Goal: Task Accomplishment & Management: Manage account settings

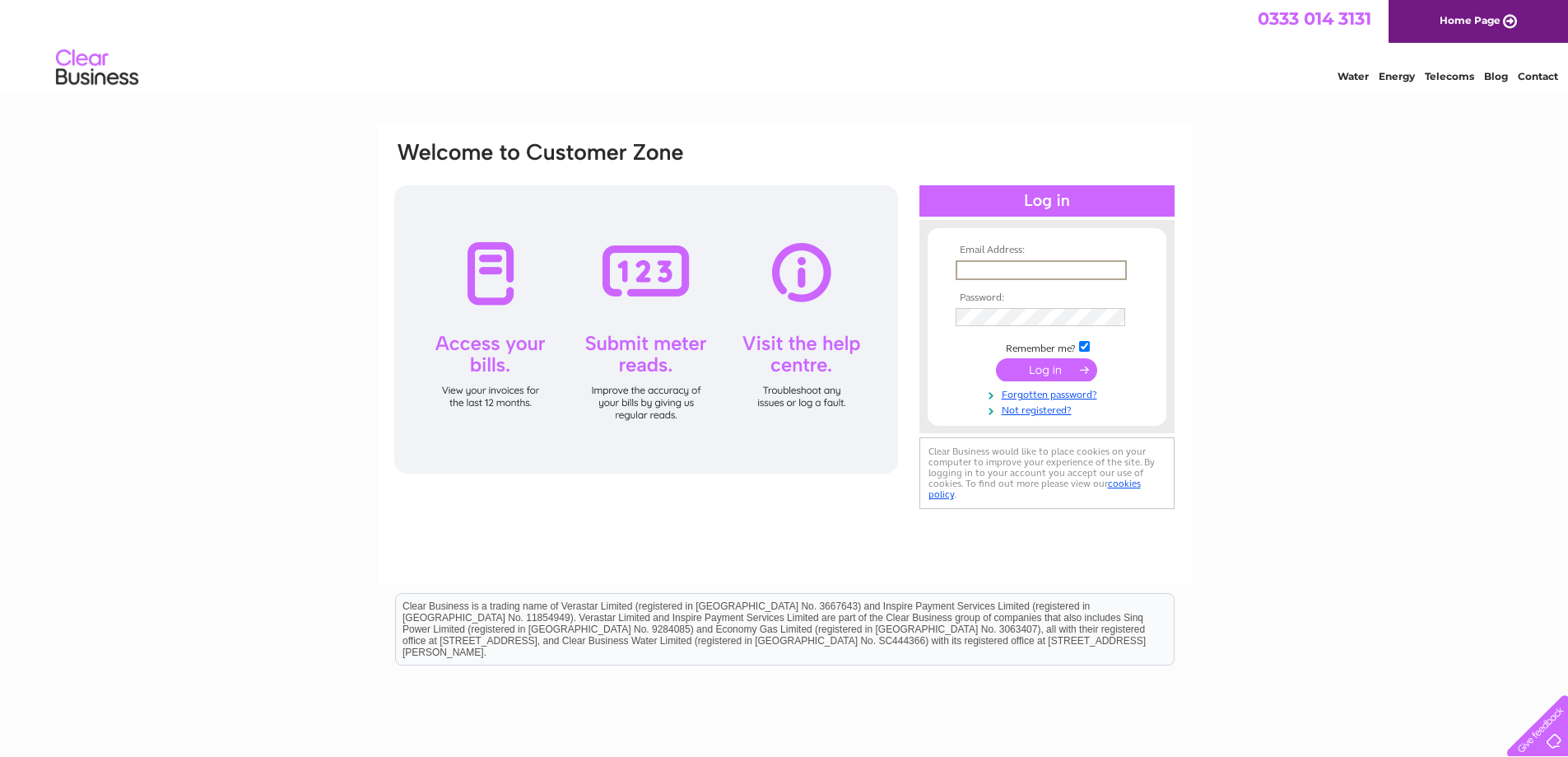
click at [1080, 268] on input "text" at bounding box center [1041, 270] width 172 height 20
type input "C"
type input "[EMAIL_ADDRESS][DOMAIN_NAME]"
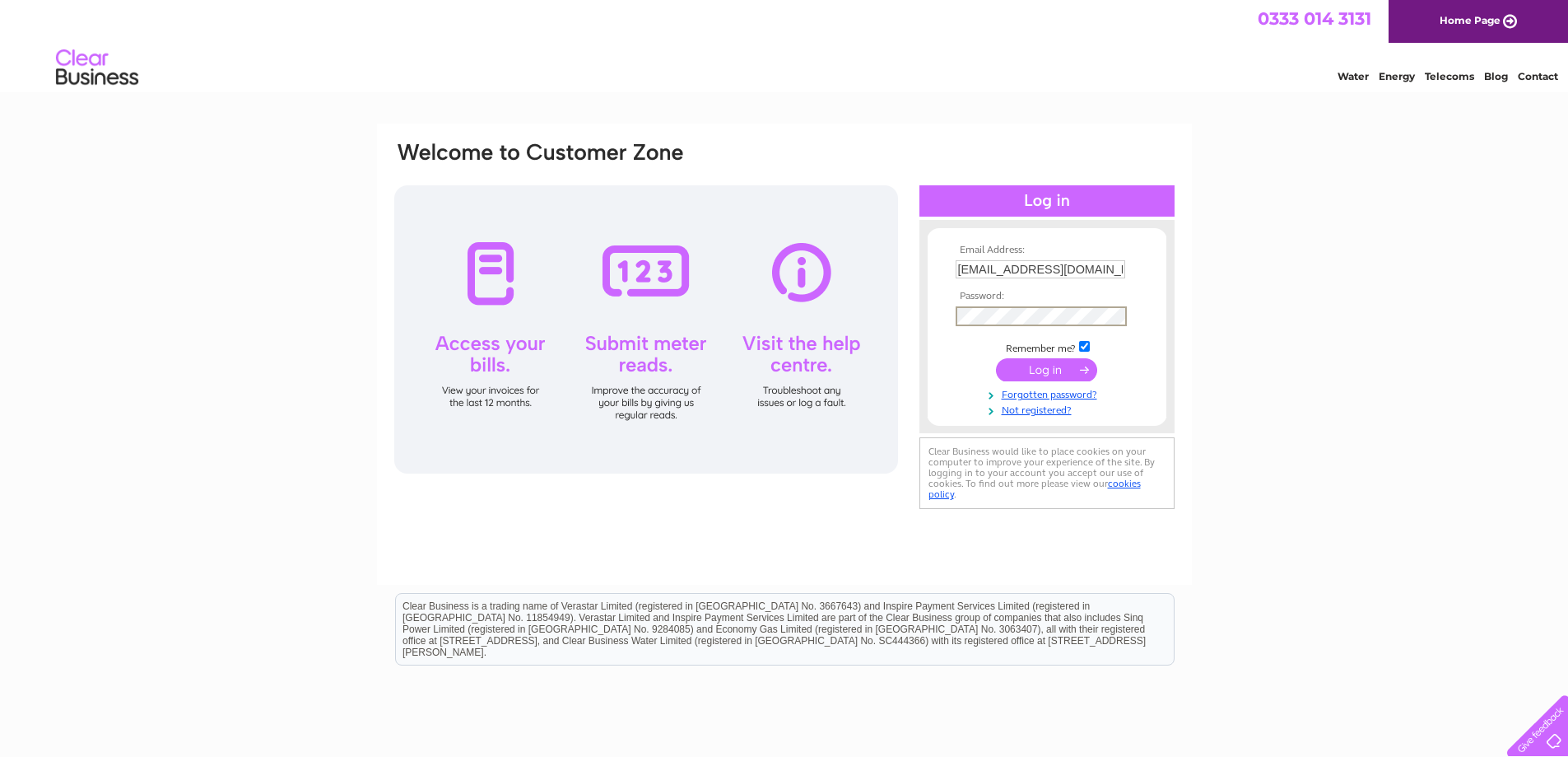
click at [997, 358] on input "submit" at bounding box center [1047, 369] width 101 height 23
click at [1079, 273] on input "[EMAIL_ADDRESS][DOMAIN_NAME]" at bounding box center [1040, 269] width 170 height 18
click at [997, 358] on input "submit" at bounding box center [1047, 369] width 101 height 23
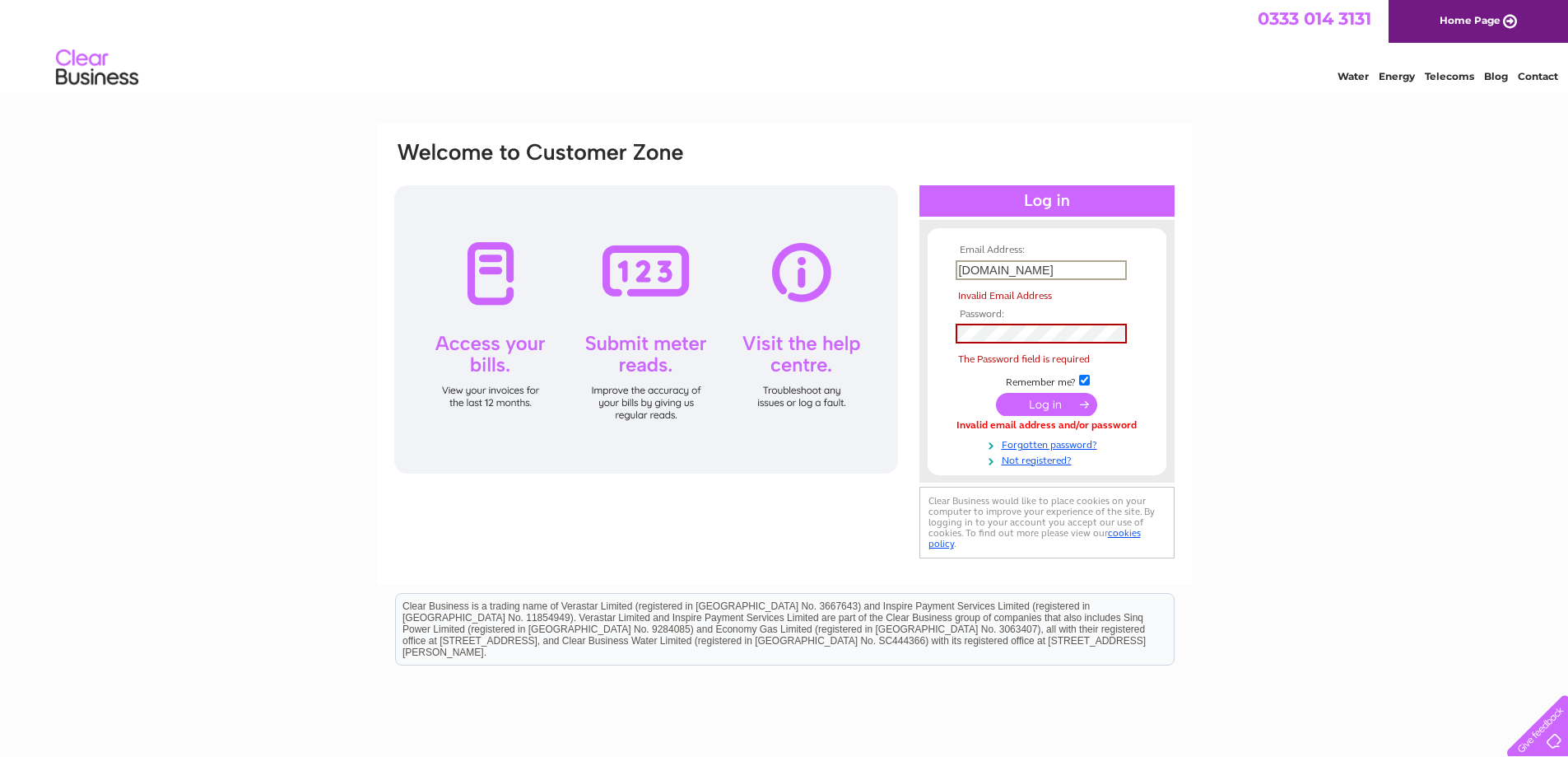
click at [1118, 273] on input "chapmansofhastingslive.co.uk" at bounding box center [1041, 270] width 172 height 20
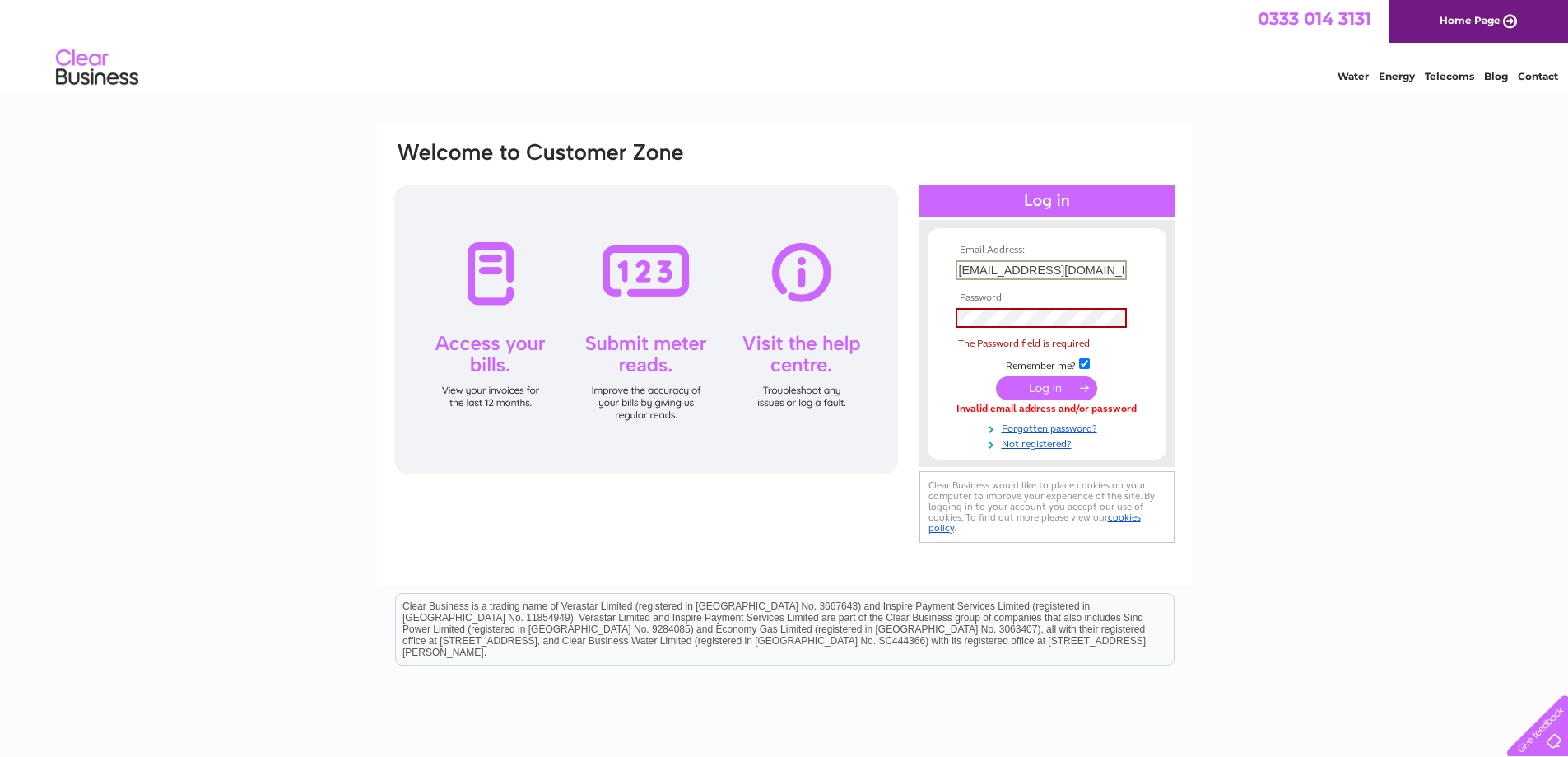
type input "cavelady@live.co.uk"
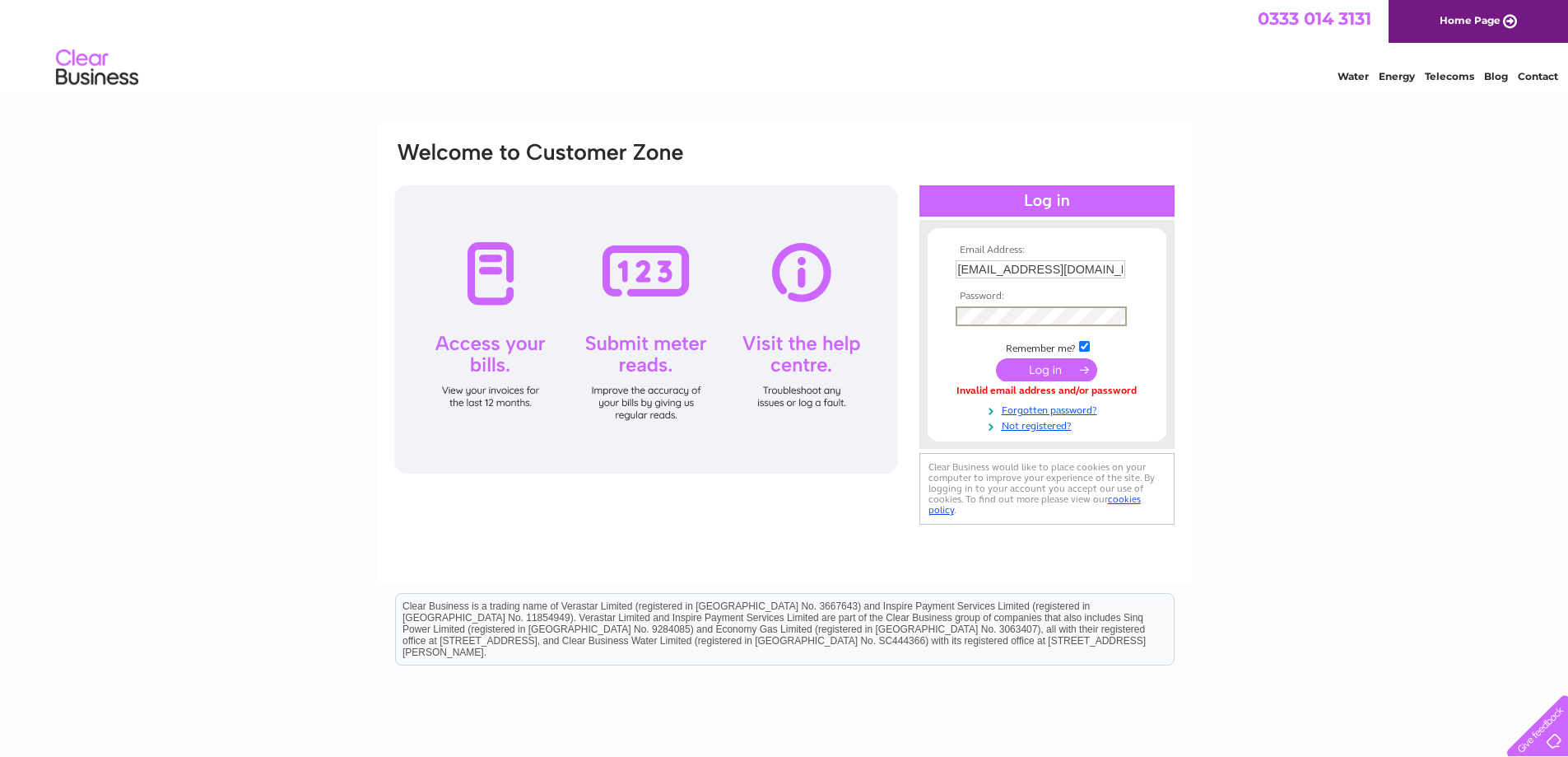
click at [997, 358] on input "submit" at bounding box center [1047, 369] width 101 height 23
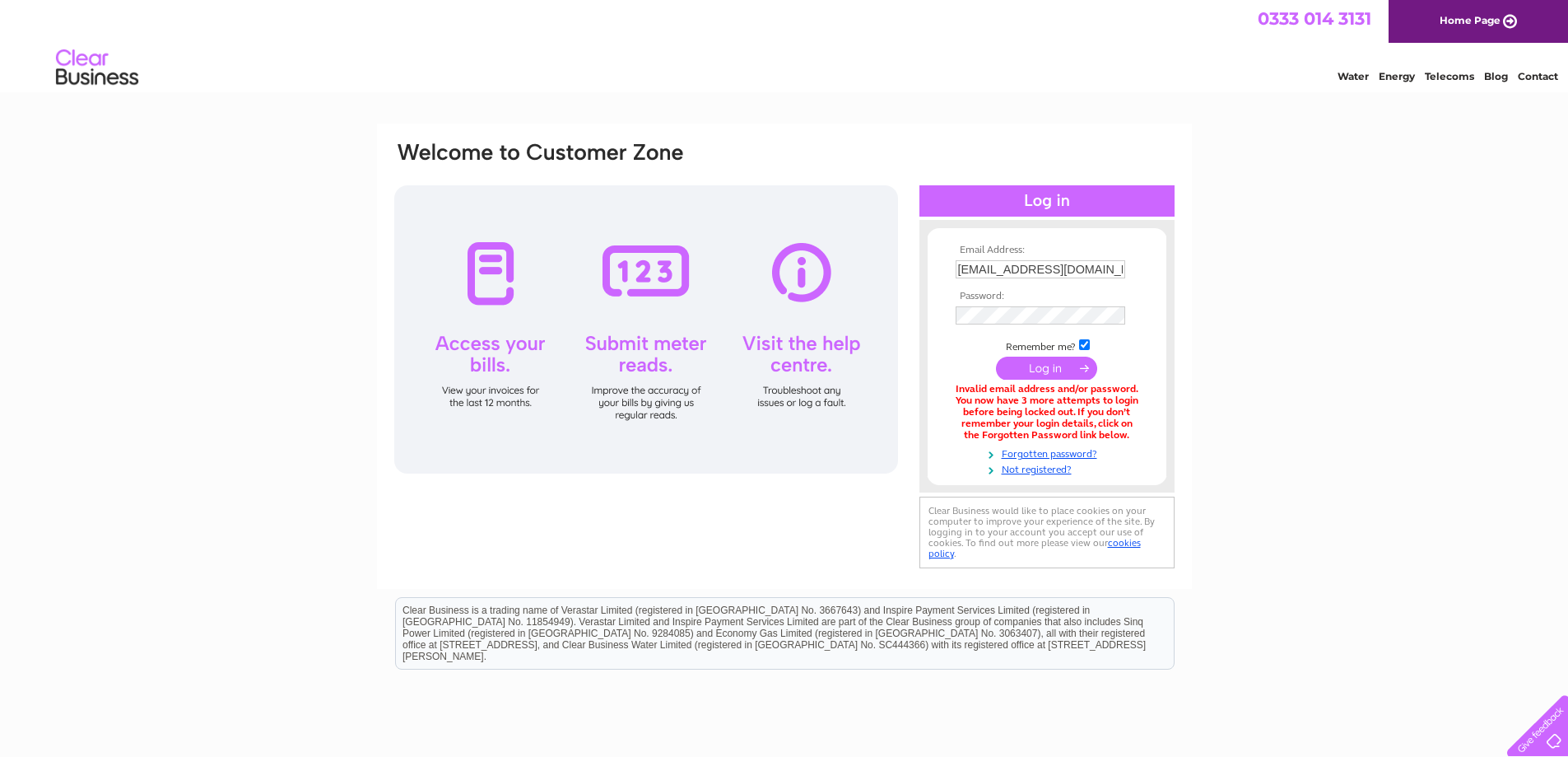
click at [1081, 264] on input "cavelady@live.co.uk" at bounding box center [1040, 269] width 170 height 18
type input "c"
type input "C"
type input "chapmansofhastings@live.co.uk"
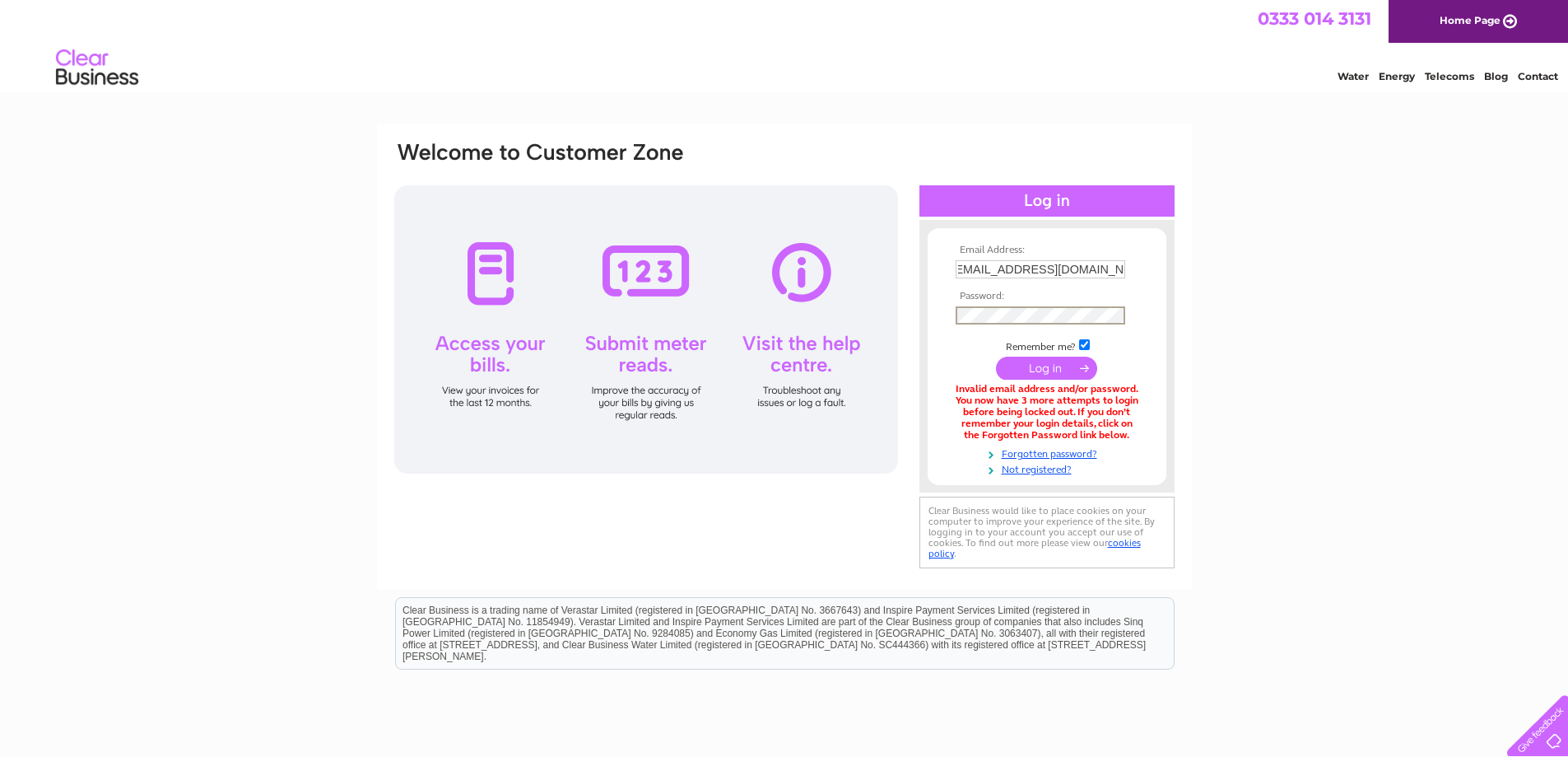
scroll to position [0, 0]
click at [997, 358] on input "submit" at bounding box center [1047, 369] width 101 height 23
click at [1032, 454] on link "Forgotten password?" at bounding box center [1049, 452] width 187 height 15
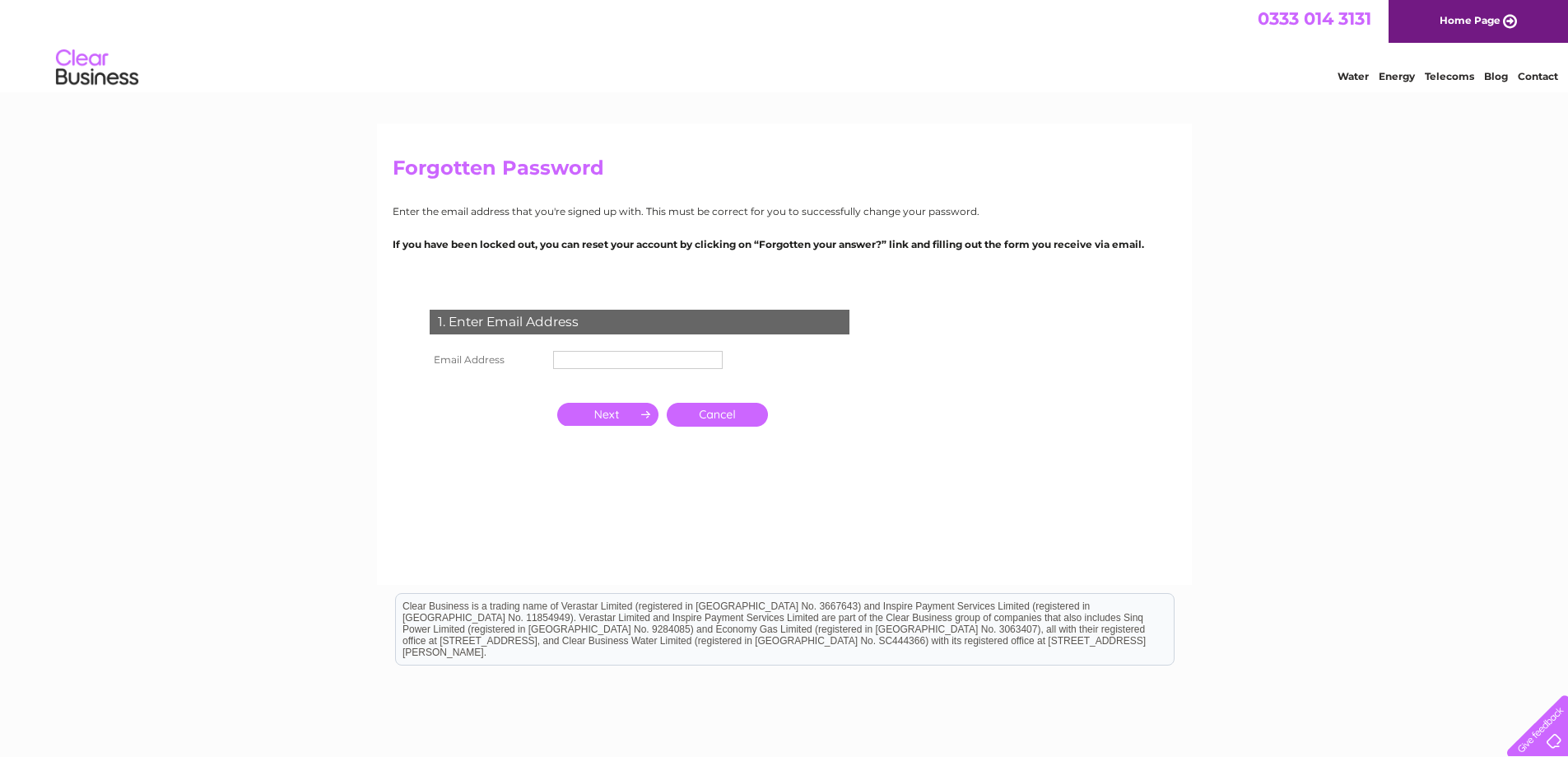
click at [672, 355] on input "text" at bounding box center [638, 360] width 170 height 18
type input "[EMAIL_ADDRESS][DOMAIN_NAME]"
click at [608, 413] on input "button" at bounding box center [608, 415] width 101 height 23
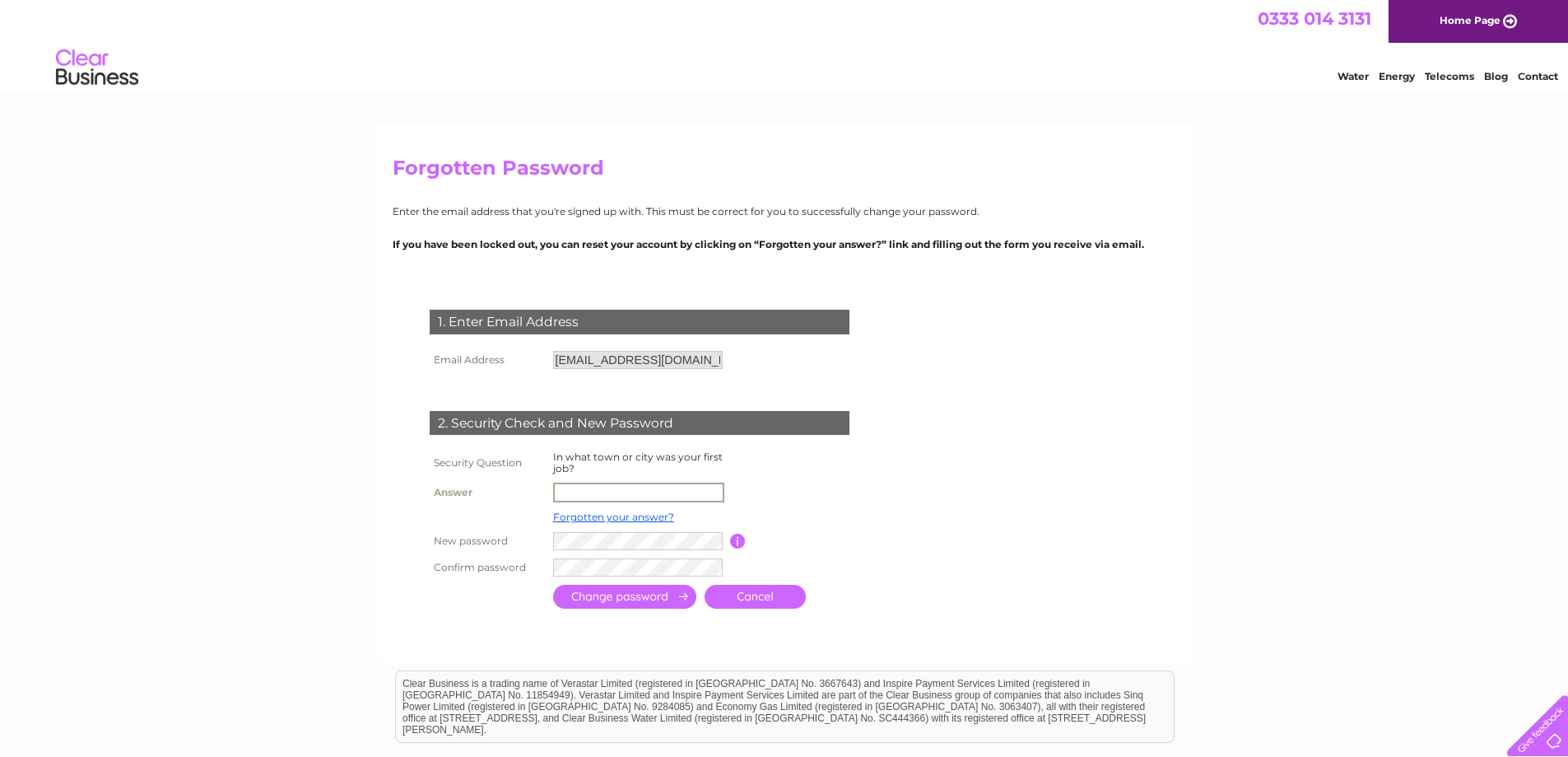
click at [621, 493] on input "text" at bounding box center [639, 493] width 172 height 20
type input "Hastings"
click at [553, 584] on input "submit" at bounding box center [625, 596] width 144 height 24
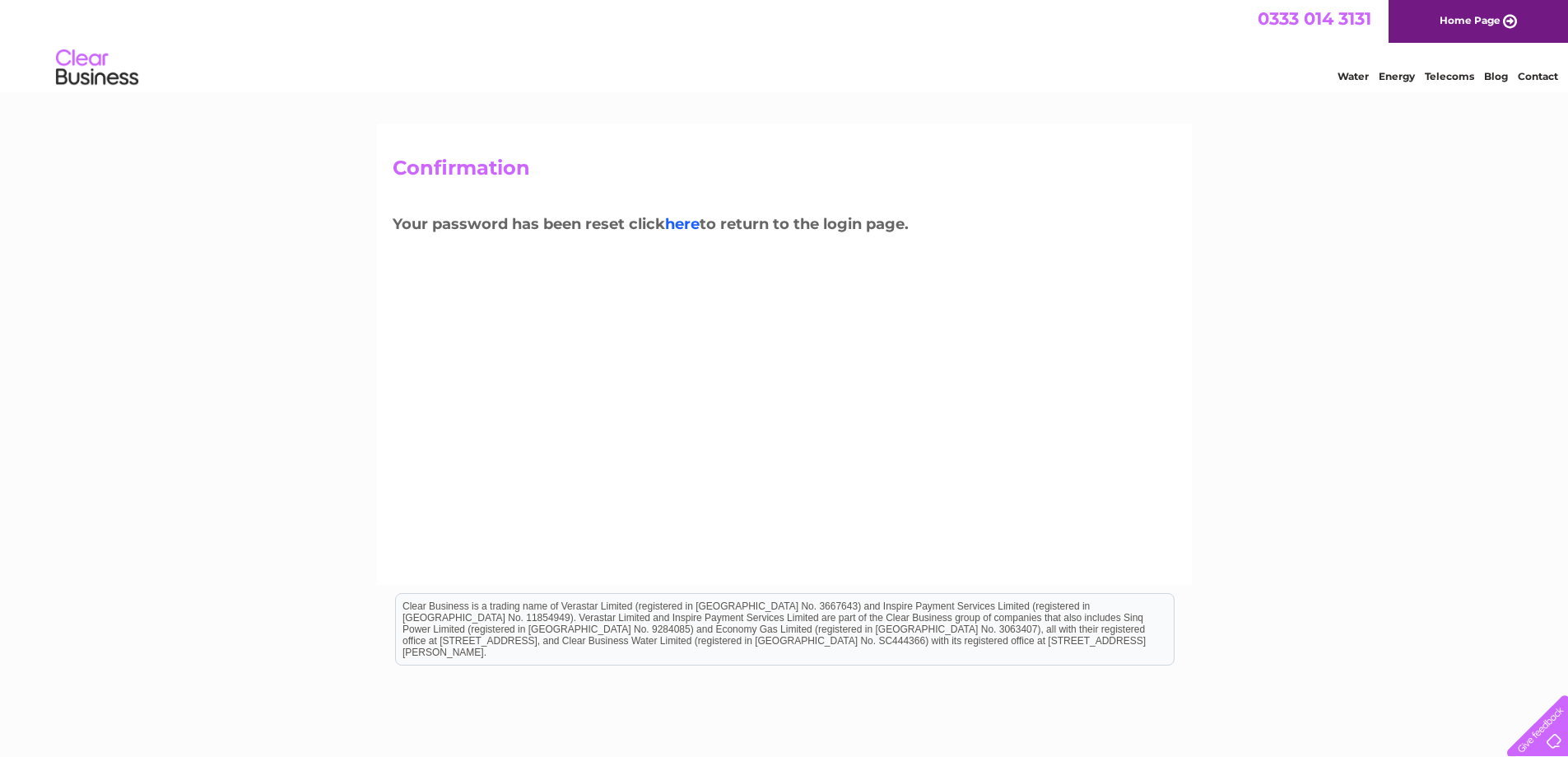
click at [692, 224] on link "here" at bounding box center [682, 224] width 35 height 18
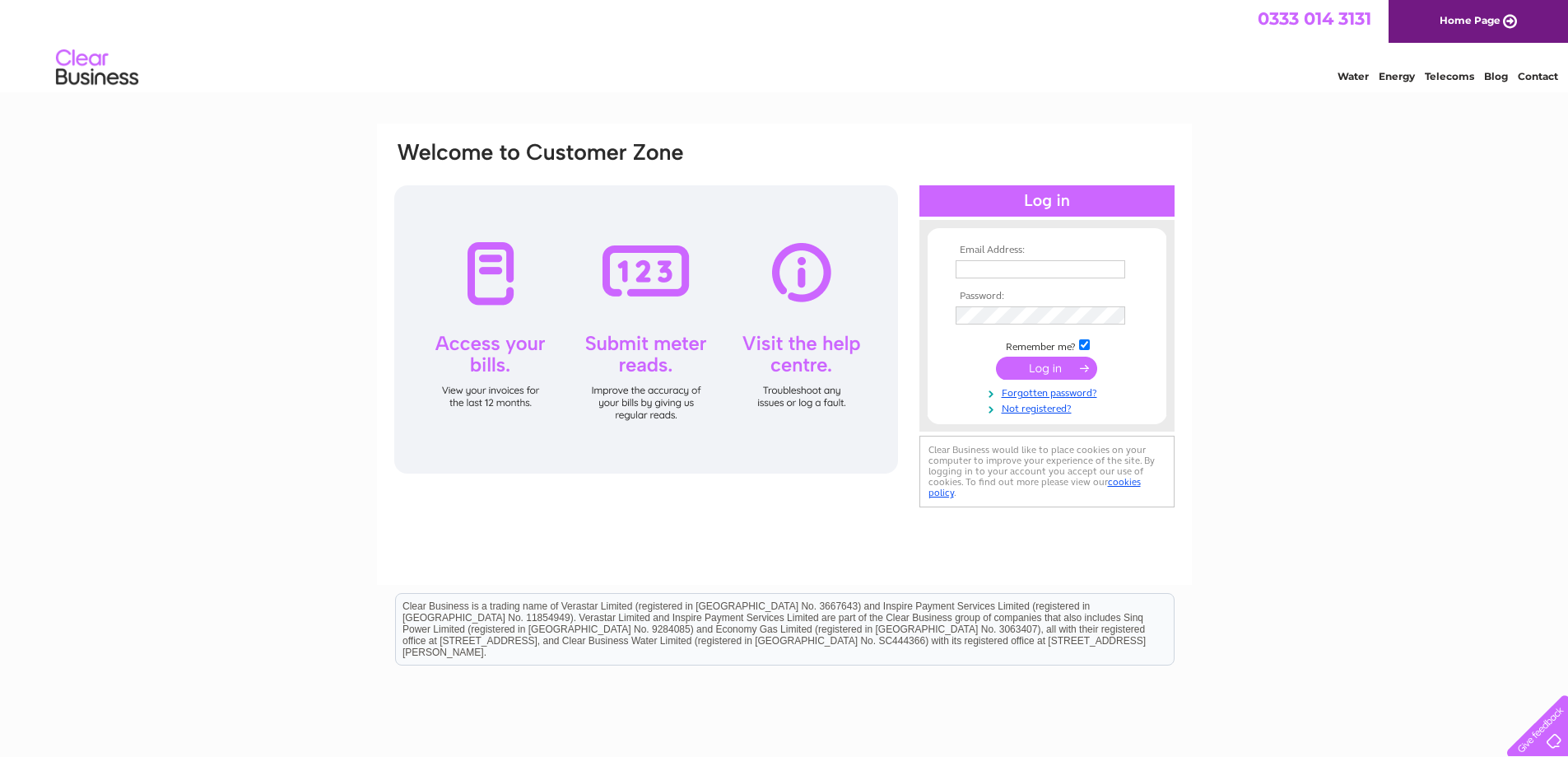
click at [1042, 268] on input "text" at bounding box center [1040, 269] width 170 height 18
type input "chapmansofhastings@live.co.uk"
click at [997, 358] on input "submit" at bounding box center [1047, 369] width 101 height 23
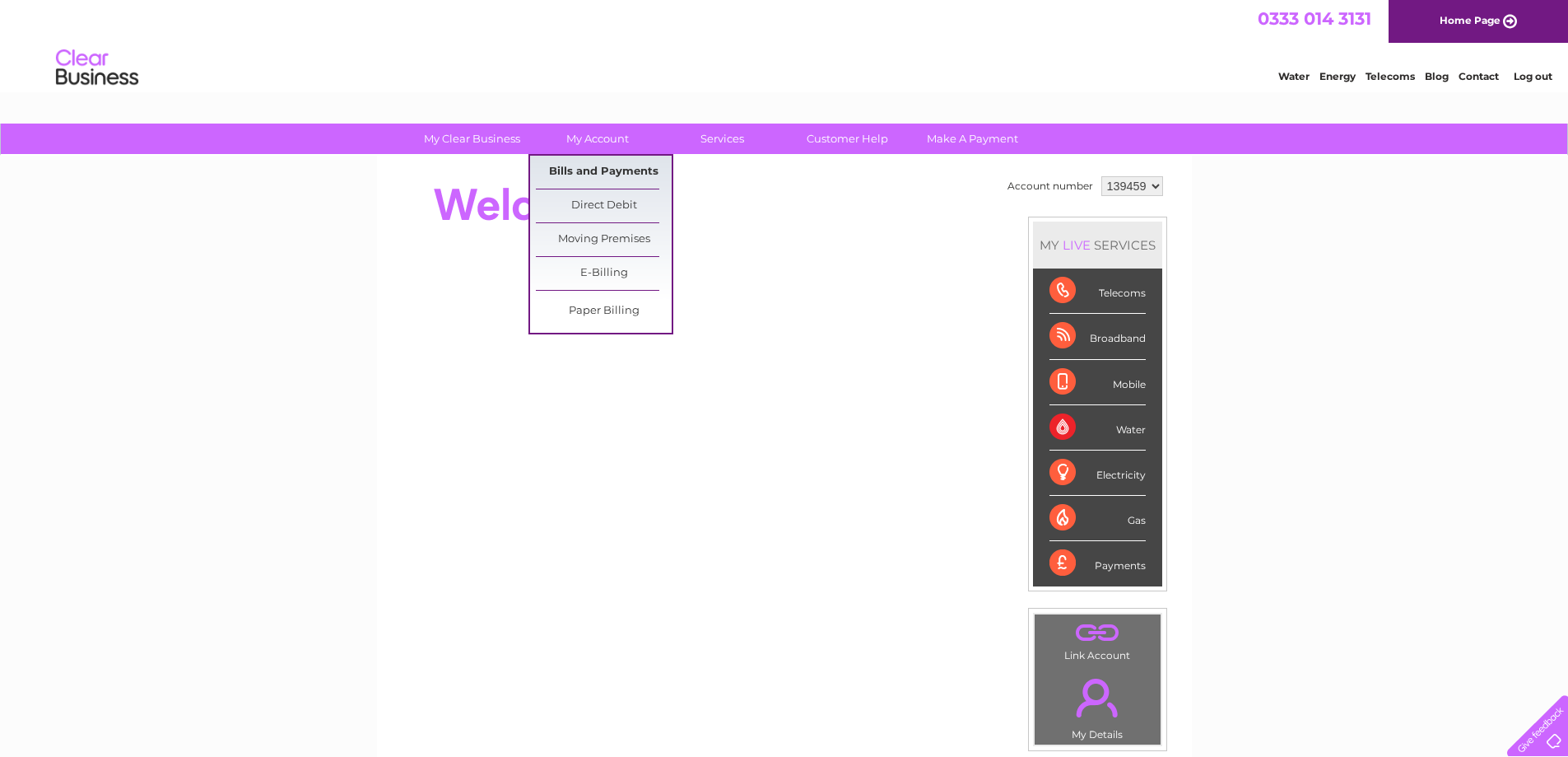
click at [584, 169] on link "Bills and Payments" at bounding box center [604, 172] width 136 height 33
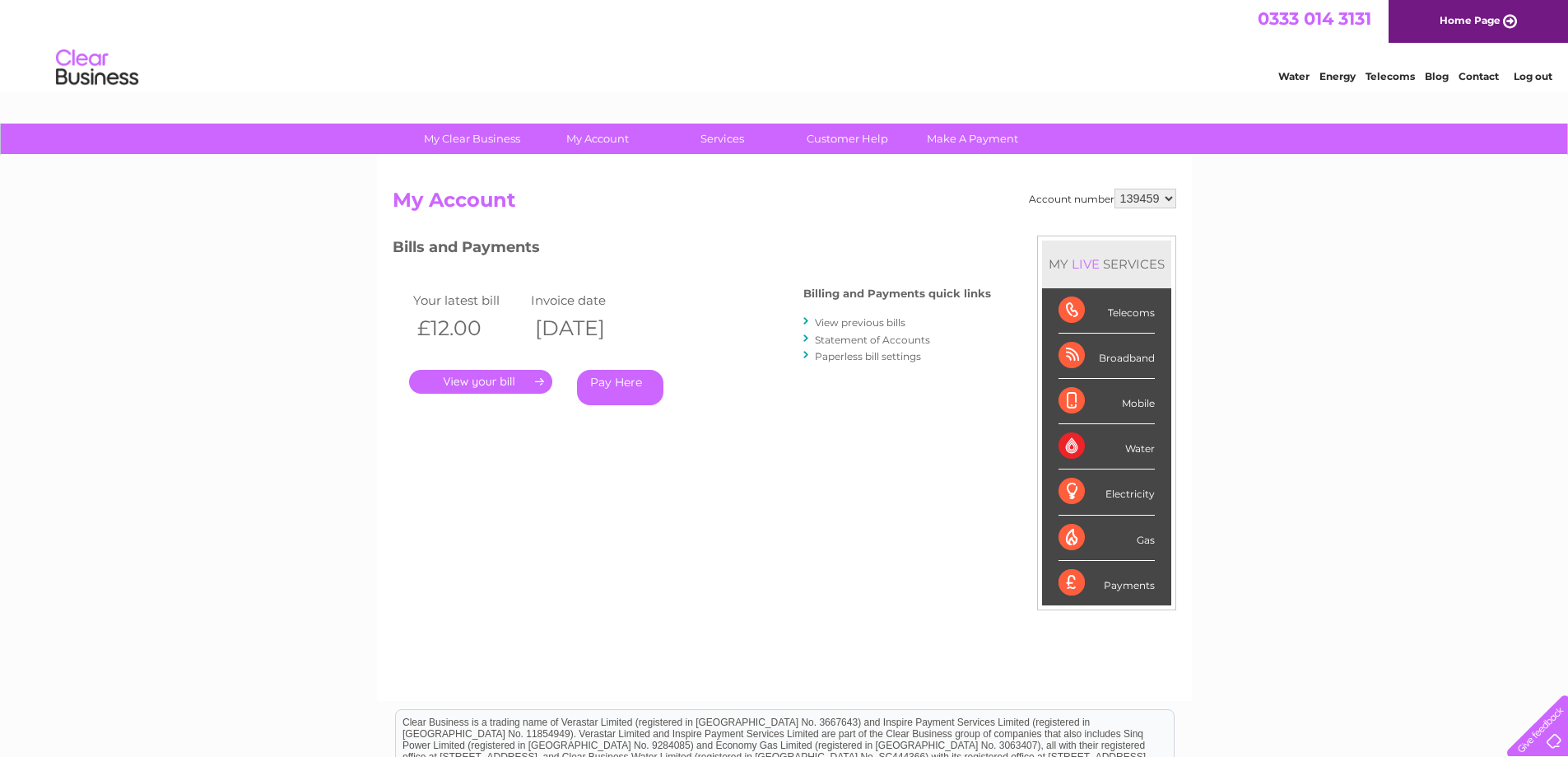
click at [482, 378] on link "." at bounding box center [481, 382] width 144 height 24
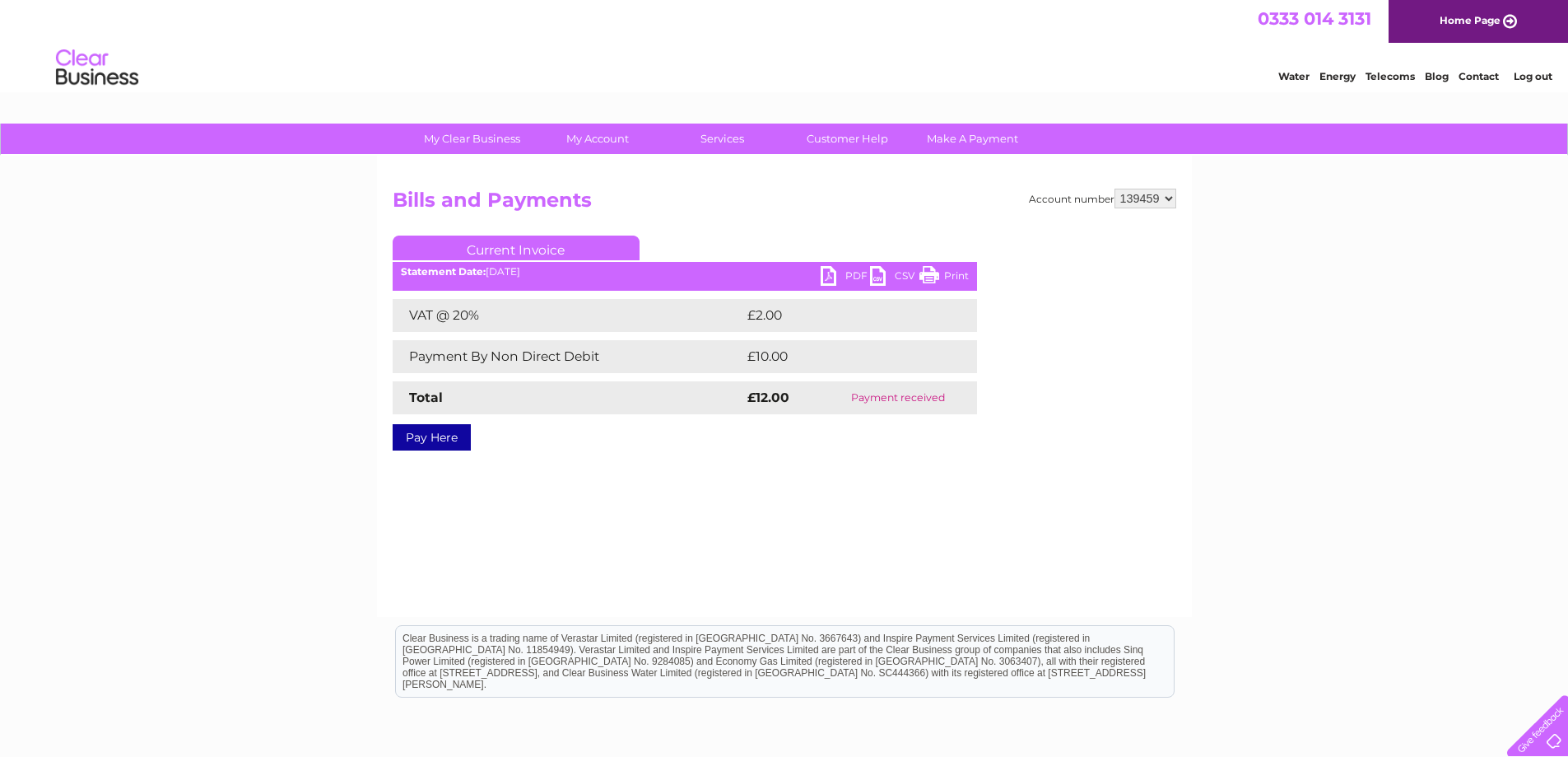
click at [839, 273] on link "PDF" at bounding box center [846, 278] width 49 height 24
click at [1531, 72] on link "Log out" at bounding box center [1533, 76] width 39 height 13
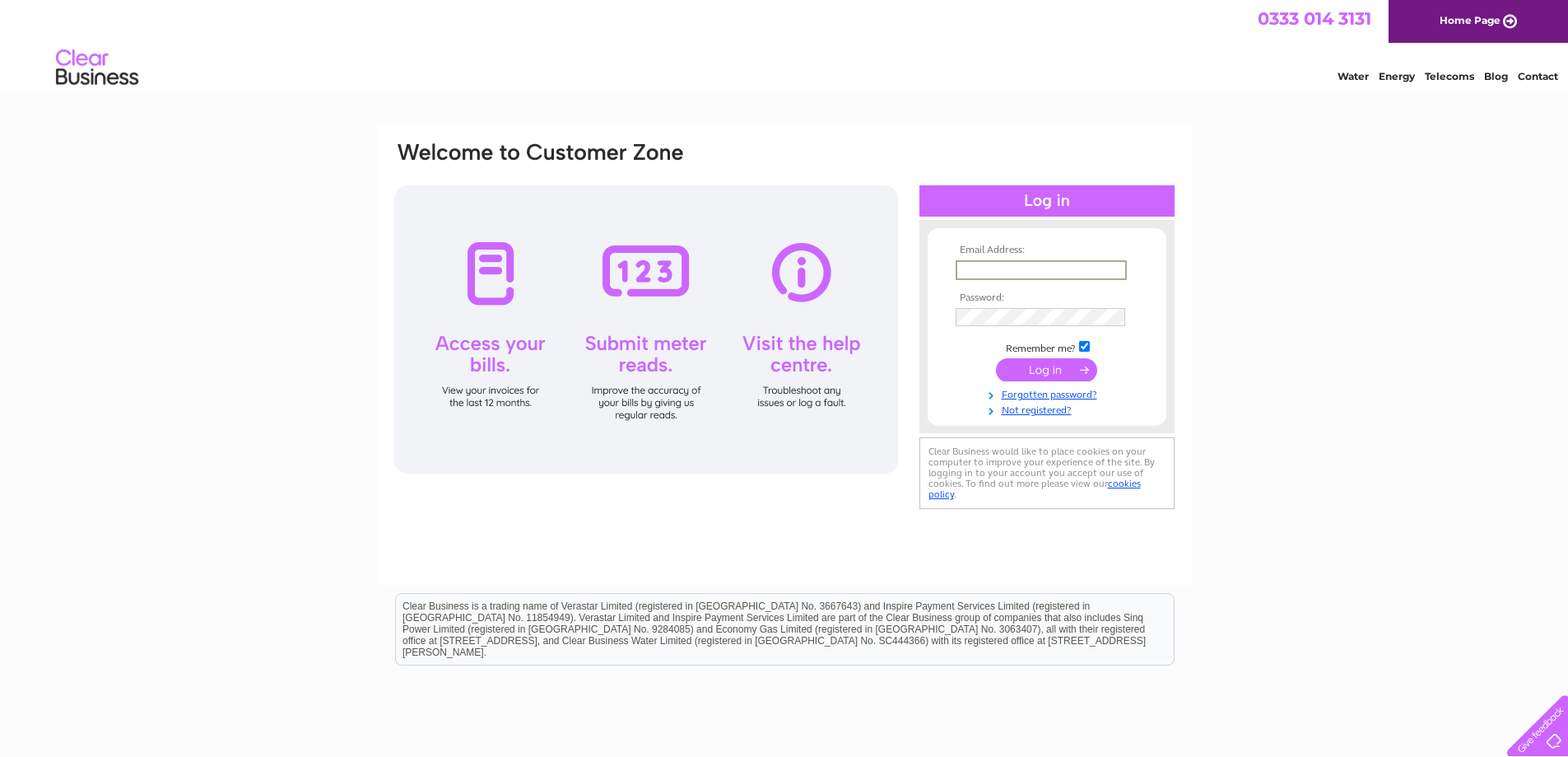
click at [1018, 267] on input "text" at bounding box center [1041, 270] width 172 height 20
type input "[EMAIL_ADDRESS][DOMAIN_NAME]"
click at [997, 358] on input "submit" at bounding box center [1047, 369] width 101 height 23
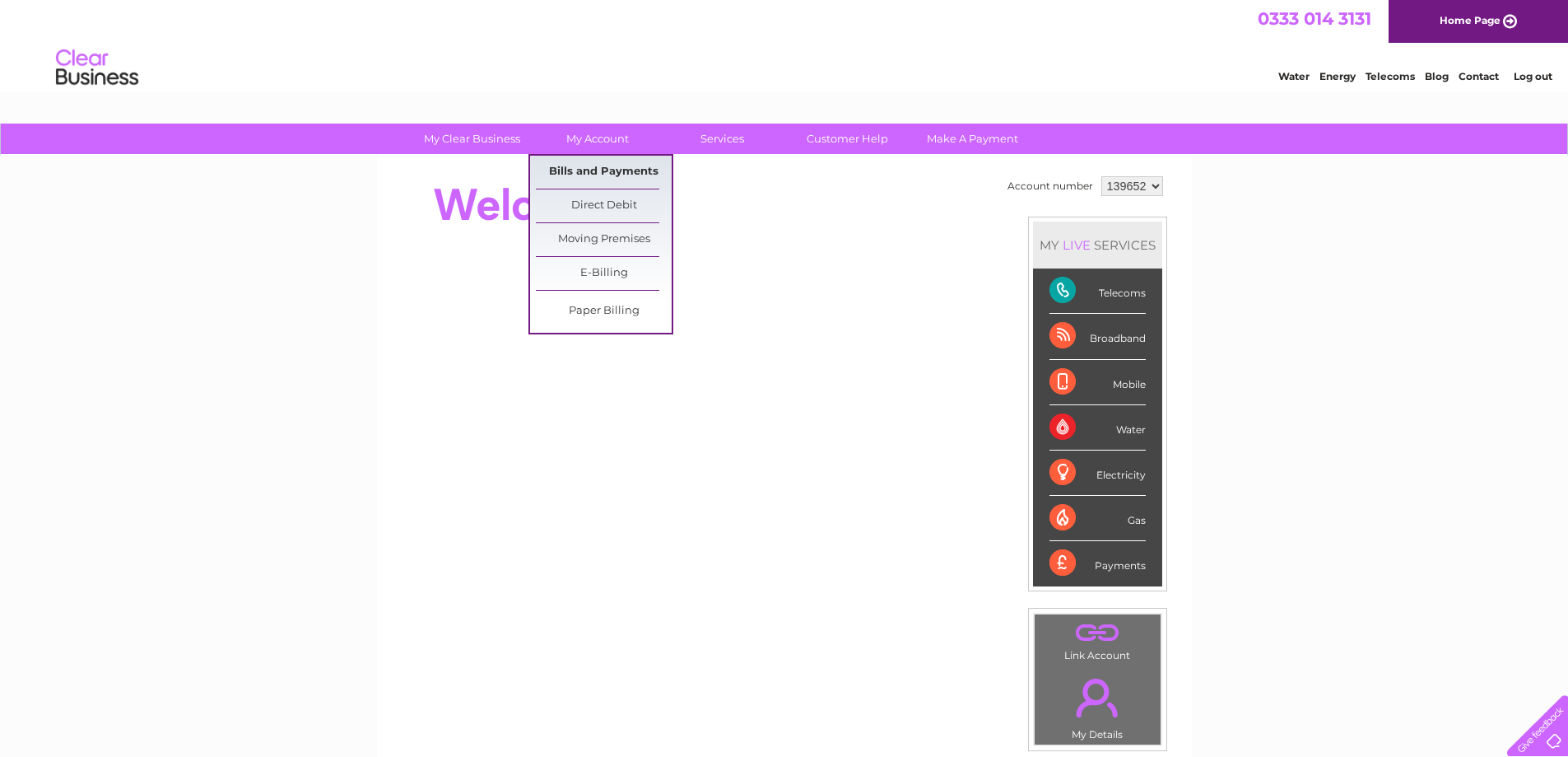
click at [582, 166] on link "Bills and Payments" at bounding box center [604, 172] width 136 height 33
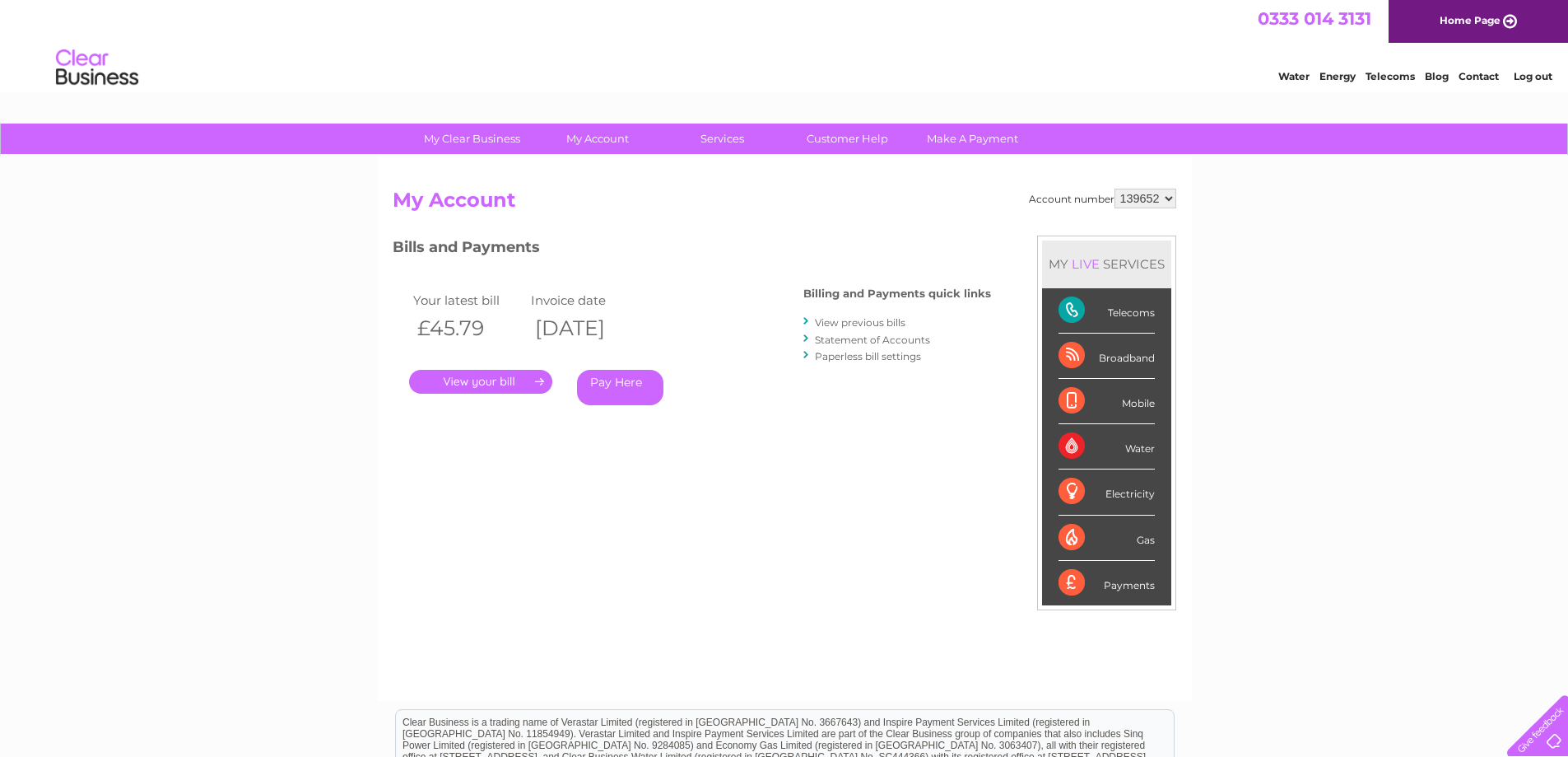
click at [491, 383] on link "." at bounding box center [481, 382] width 144 height 24
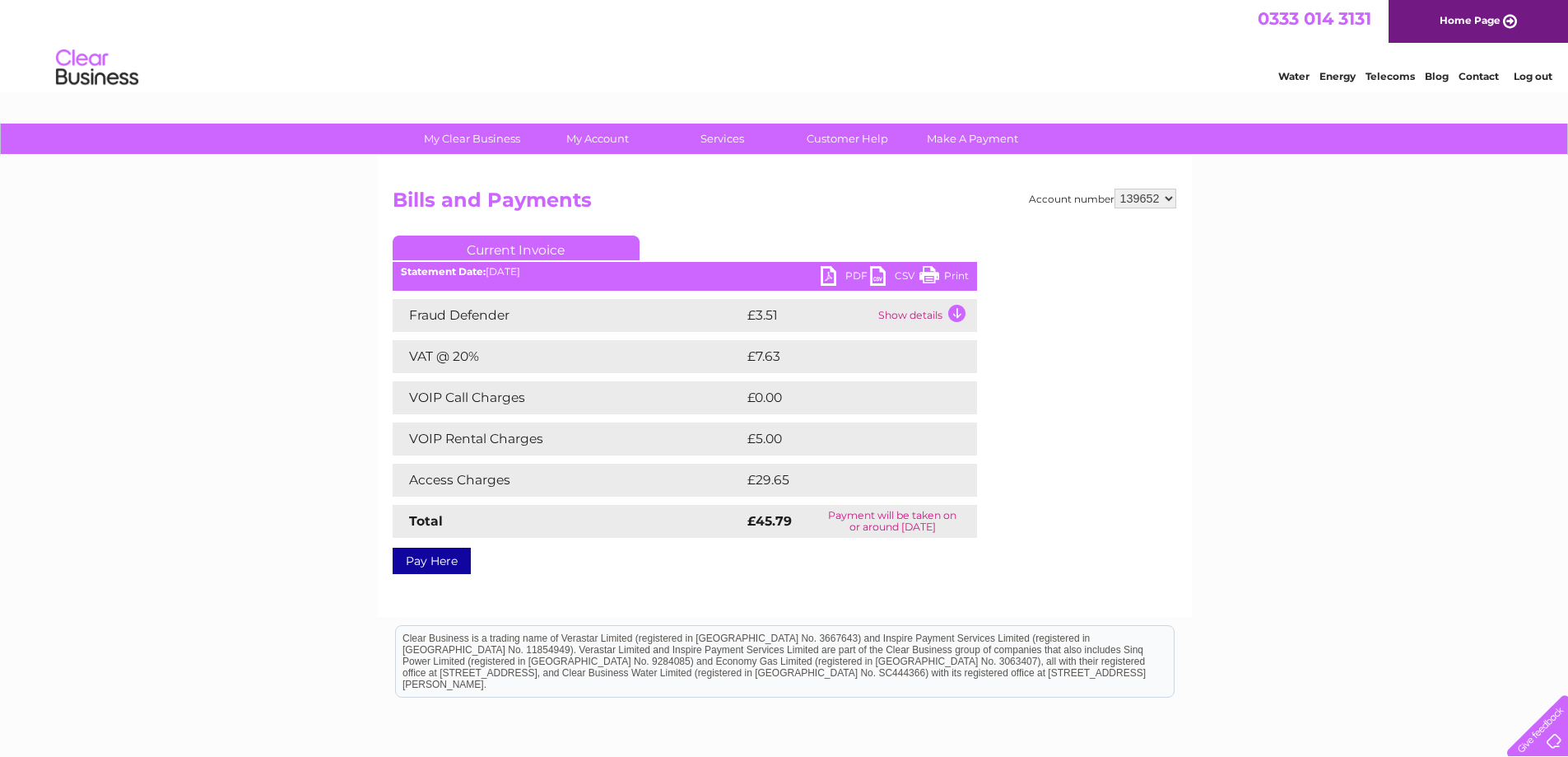
click at [843, 274] on link "PDF" at bounding box center [846, 278] width 49 height 24
click at [1527, 76] on link "Log out" at bounding box center [1533, 76] width 39 height 13
